Goal: Find specific page/section: Find specific page/section

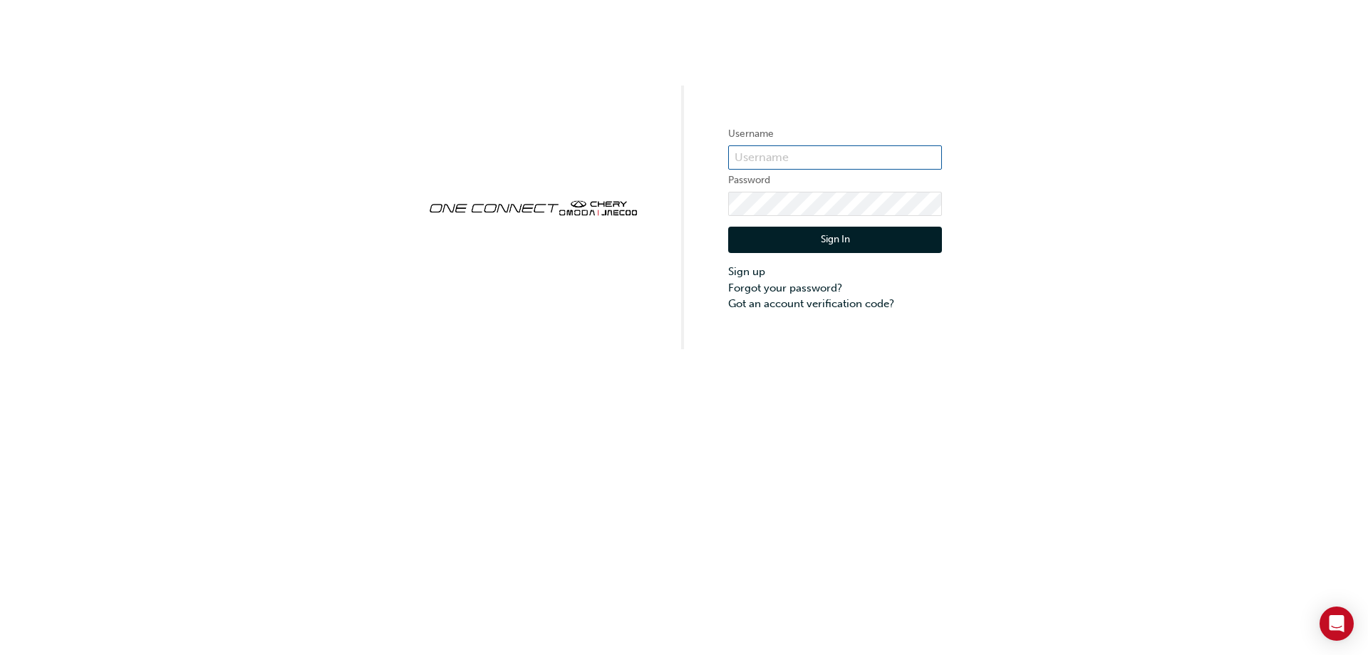
click at [777, 159] on input "text" at bounding box center [835, 157] width 214 height 24
click at [530, 385] on div "Username Password Sign In Sign up Forgot your password? Got an account verifica…" at bounding box center [684, 327] width 1368 height 655
click at [751, 157] on input "text" at bounding box center [835, 157] width 214 height 24
type input "ONE00398"
click button "Sign In" at bounding box center [835, 240] width 214 height 27
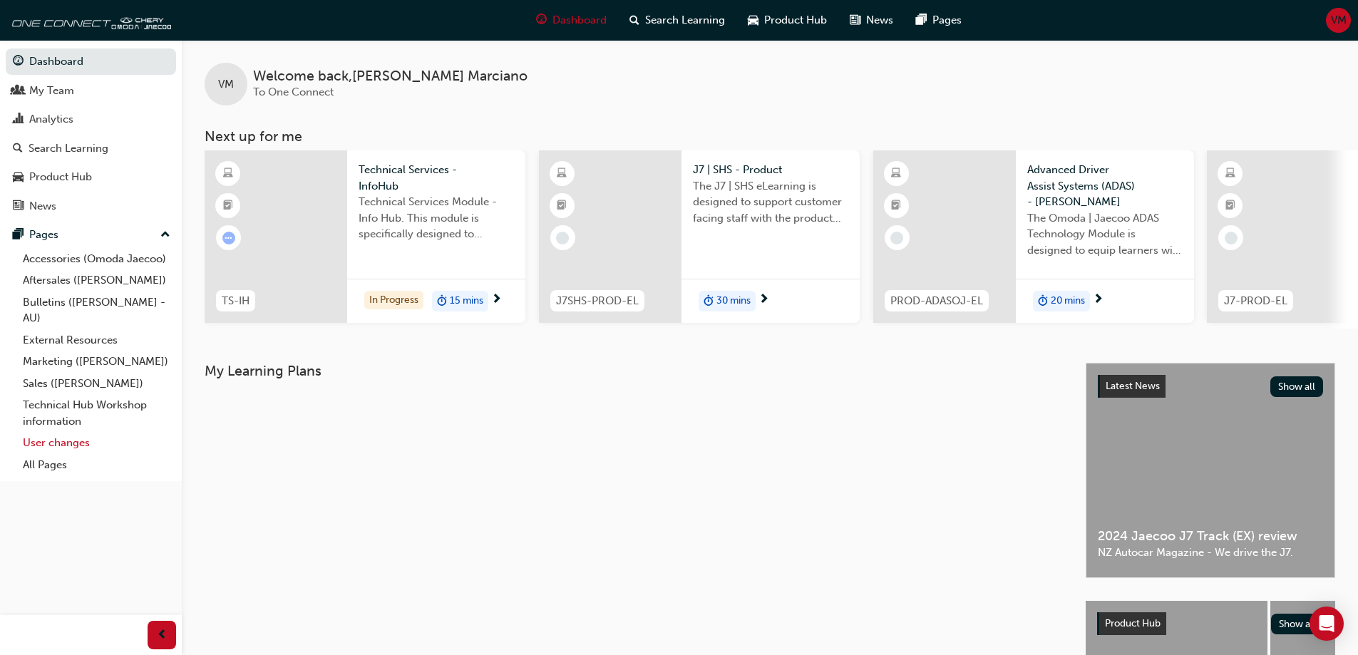
click at [55, 440] on link "User changes" at bounding box center [96, 443] width 159 height 22
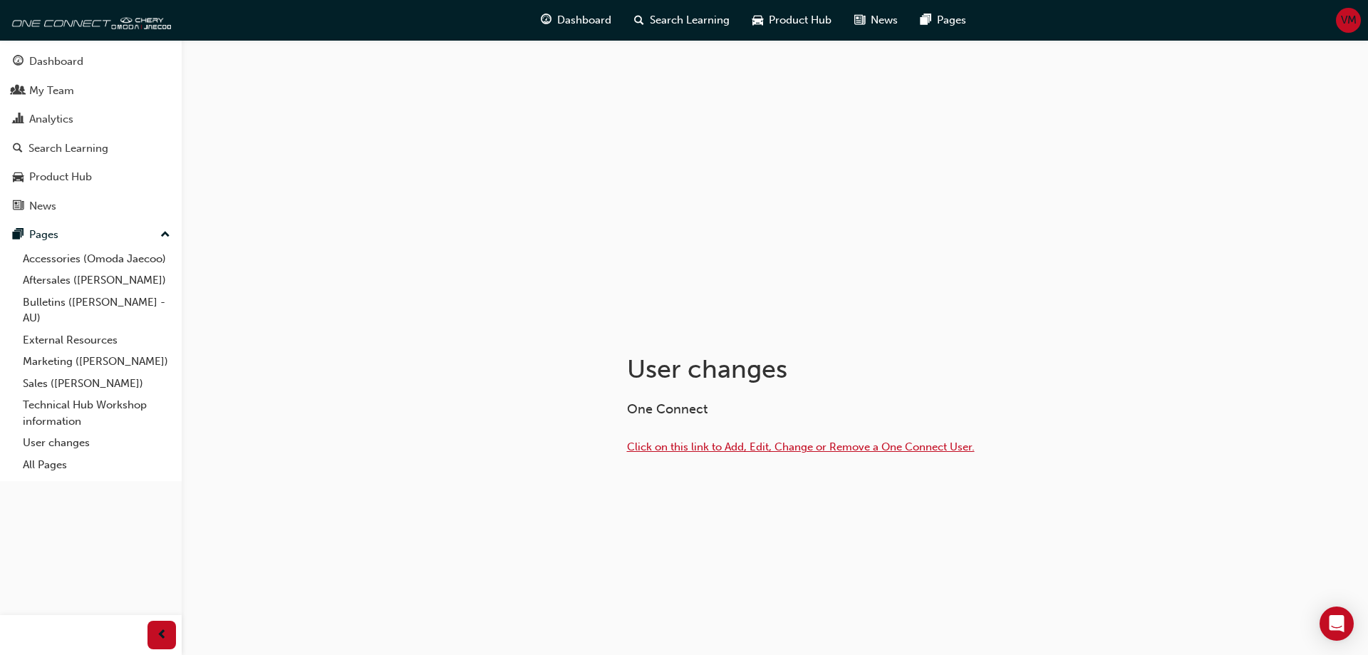
click at [780, 448] on span "Click on this link to Add, Edit, Change or Remove a One Connect User." at bounding box center [801, 446] width 348 height 13
